Goal: Information Seeking & Learning: Learn about a topic

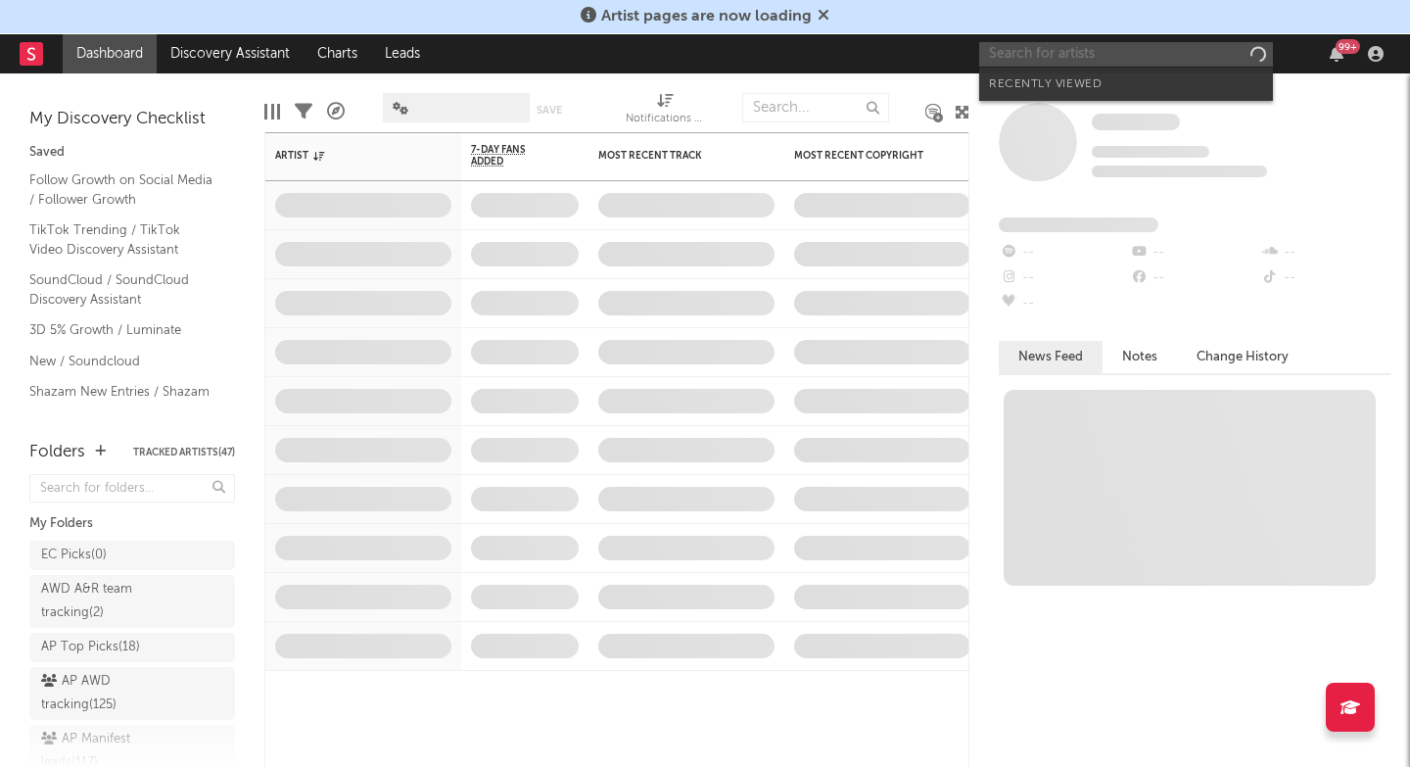
click at [1038, 56] on input "text" at bounding box center [1126, 54] width 294 height 24
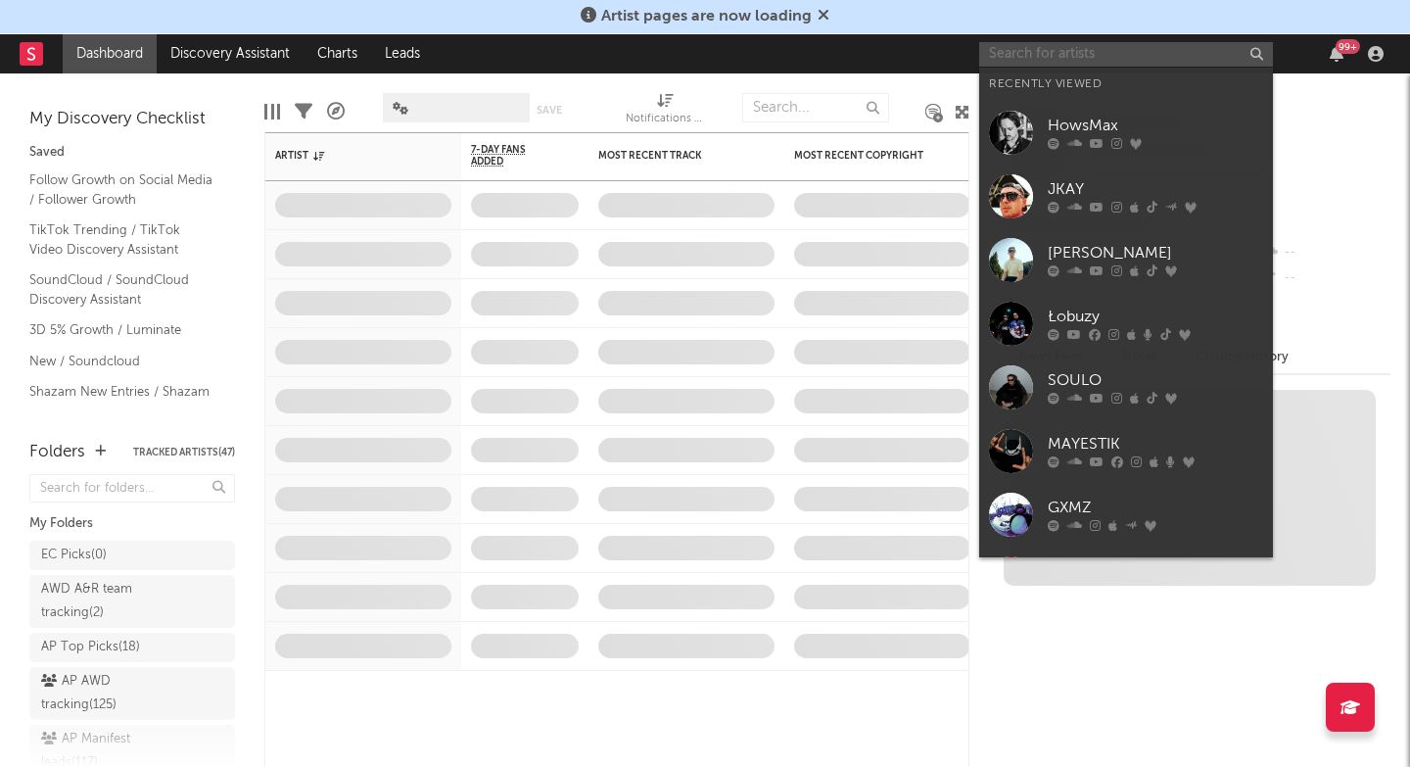
paste input "[URL][DOMAIN_NAME]"
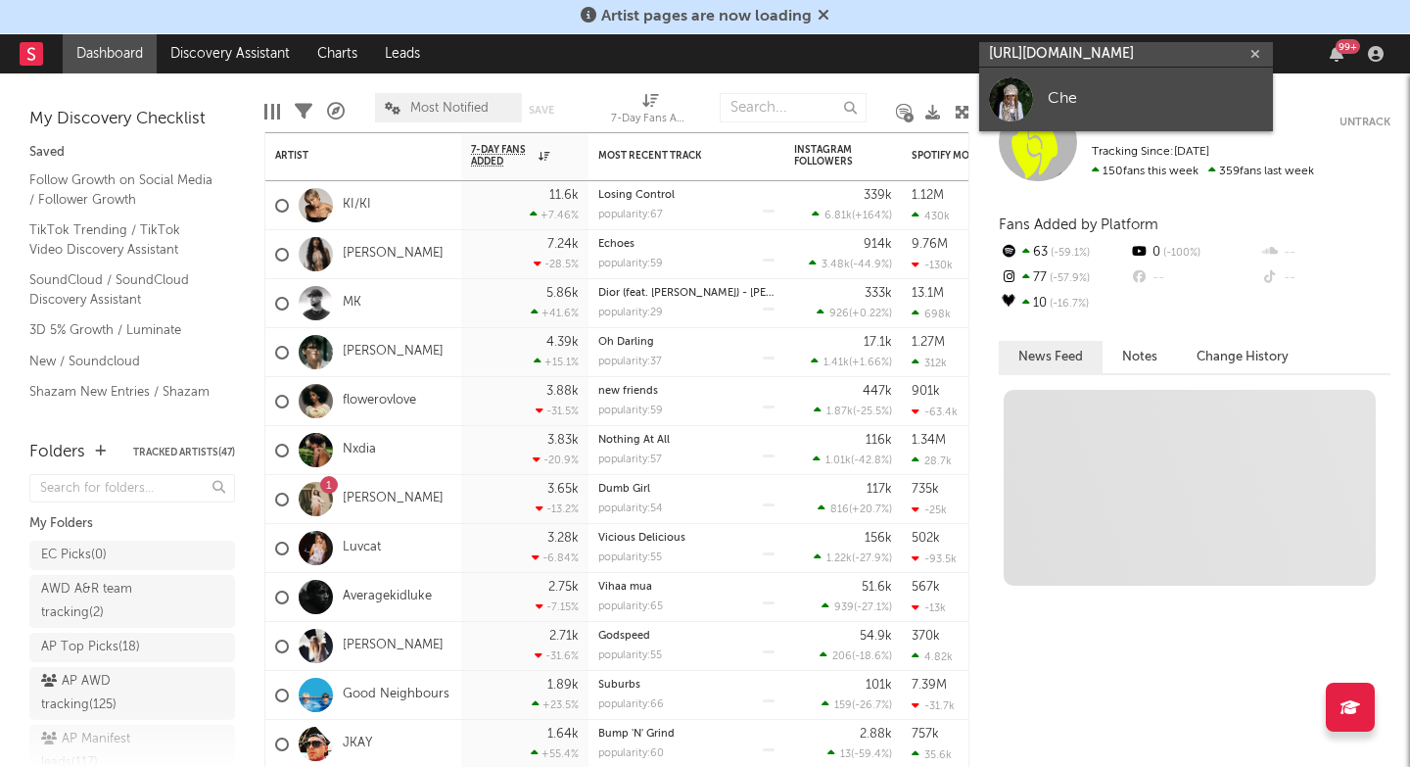
type input "[URL][DOMAIN_NAME]"
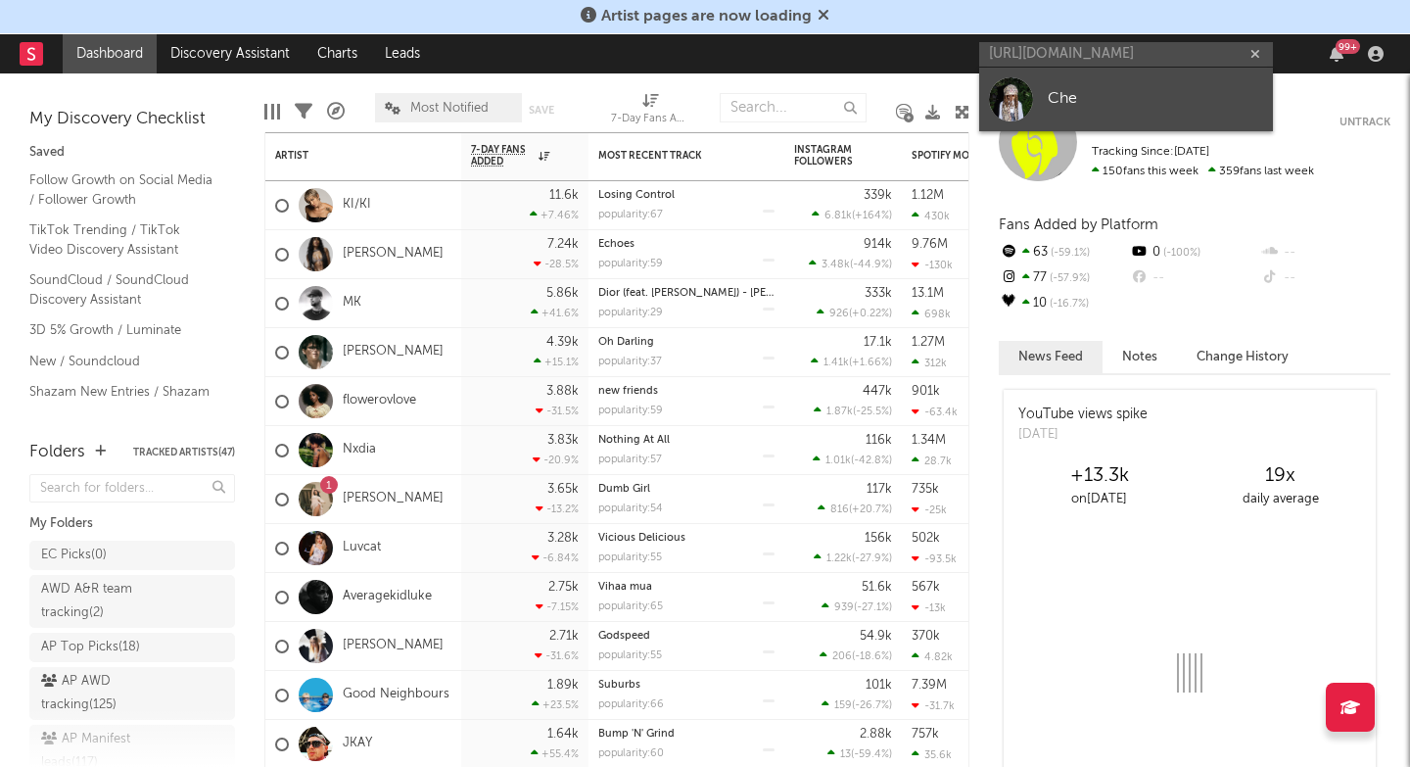
click at [1044, 96] on link "Che" at bounding box center [1126, 100] width 294 height 64
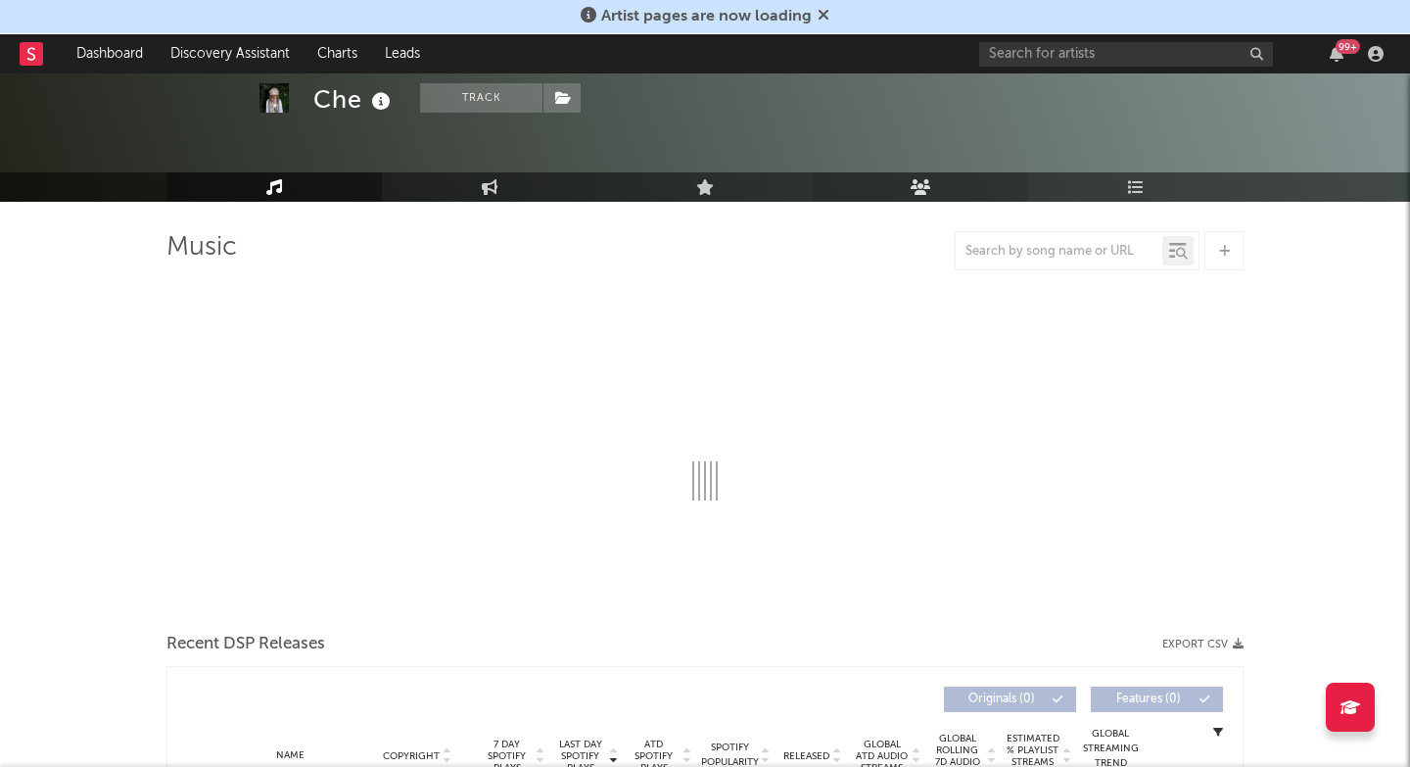
scroll to position [71, 0]
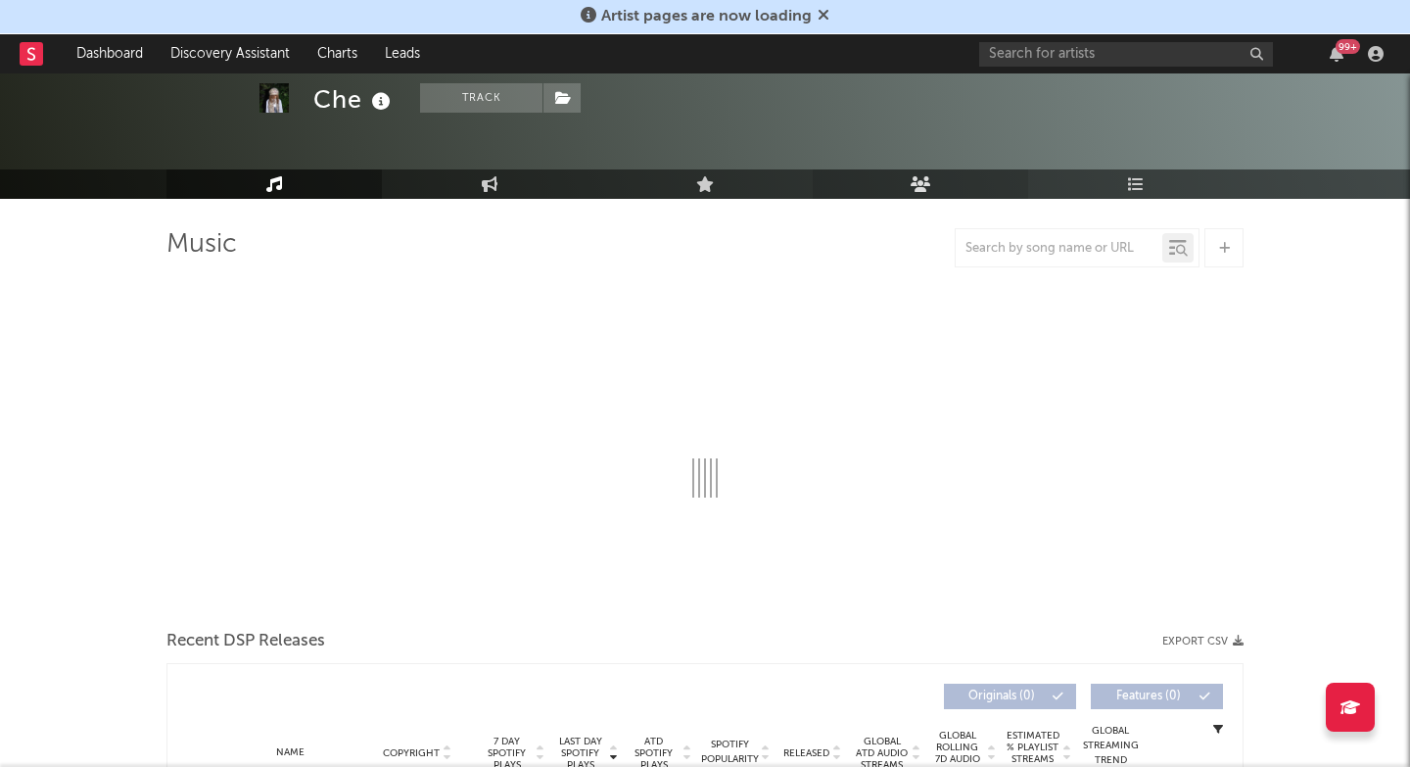
select select "6m"
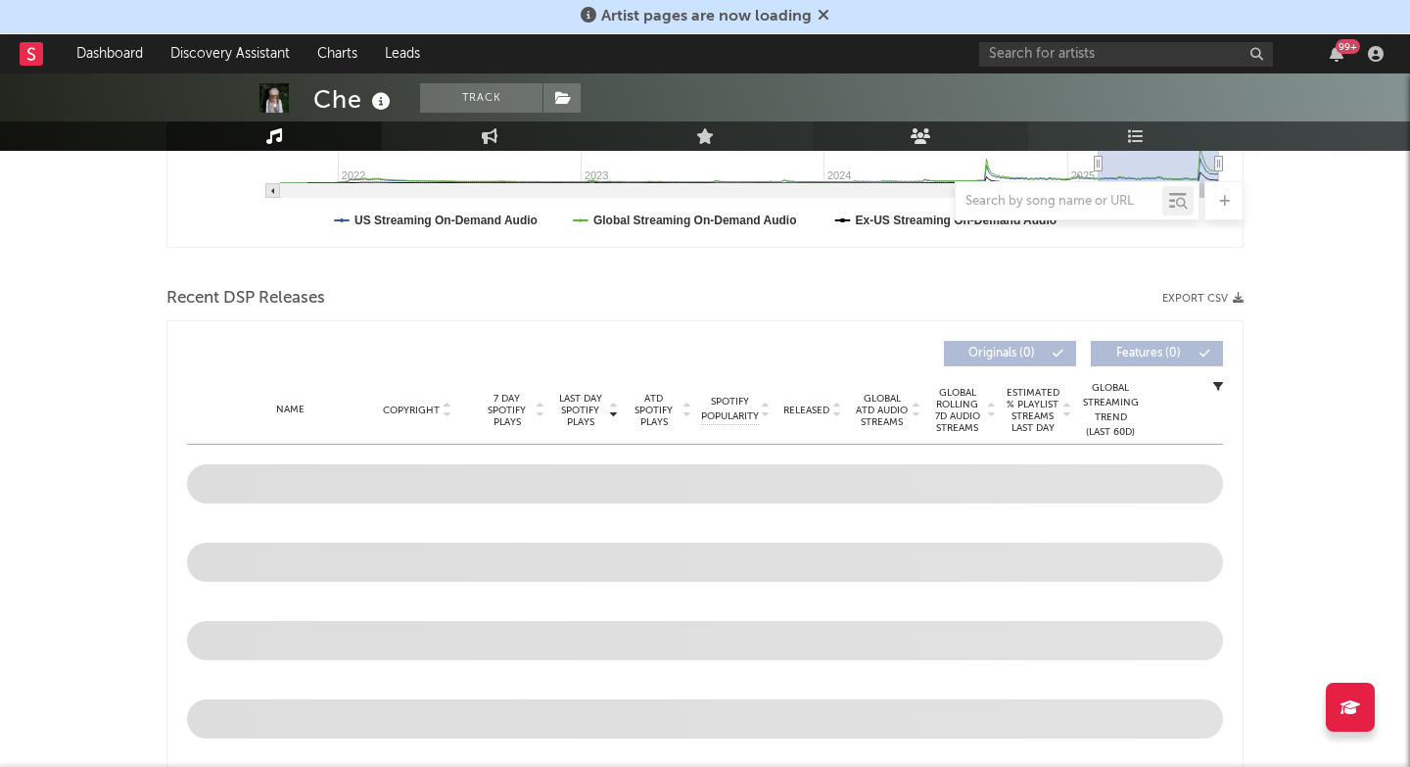
scroll to position [565, 0]
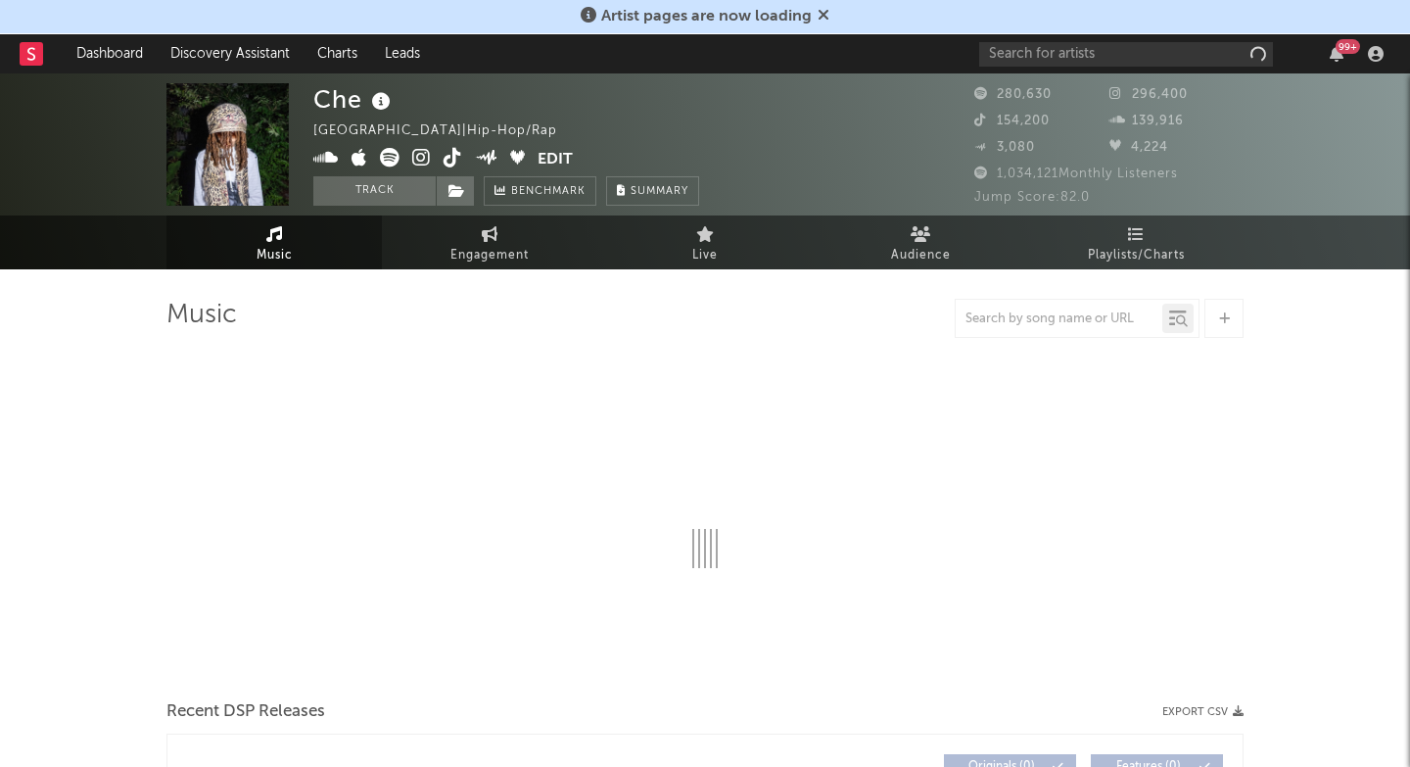
select select "6m"
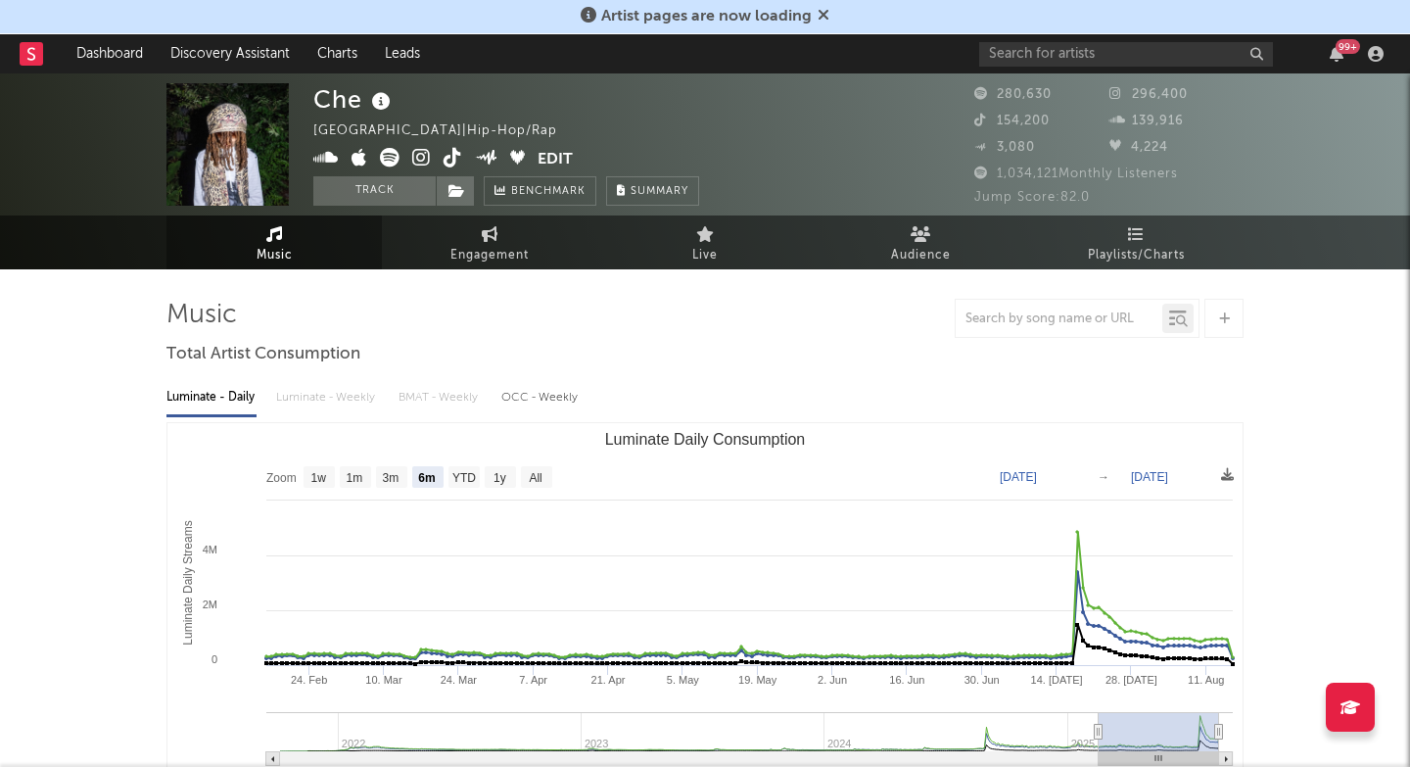
click at [419, 160] on icon at bounding box center [421, 158] width 19 height 20
